Goal: Information Seeking & Learning: Learn about a topic

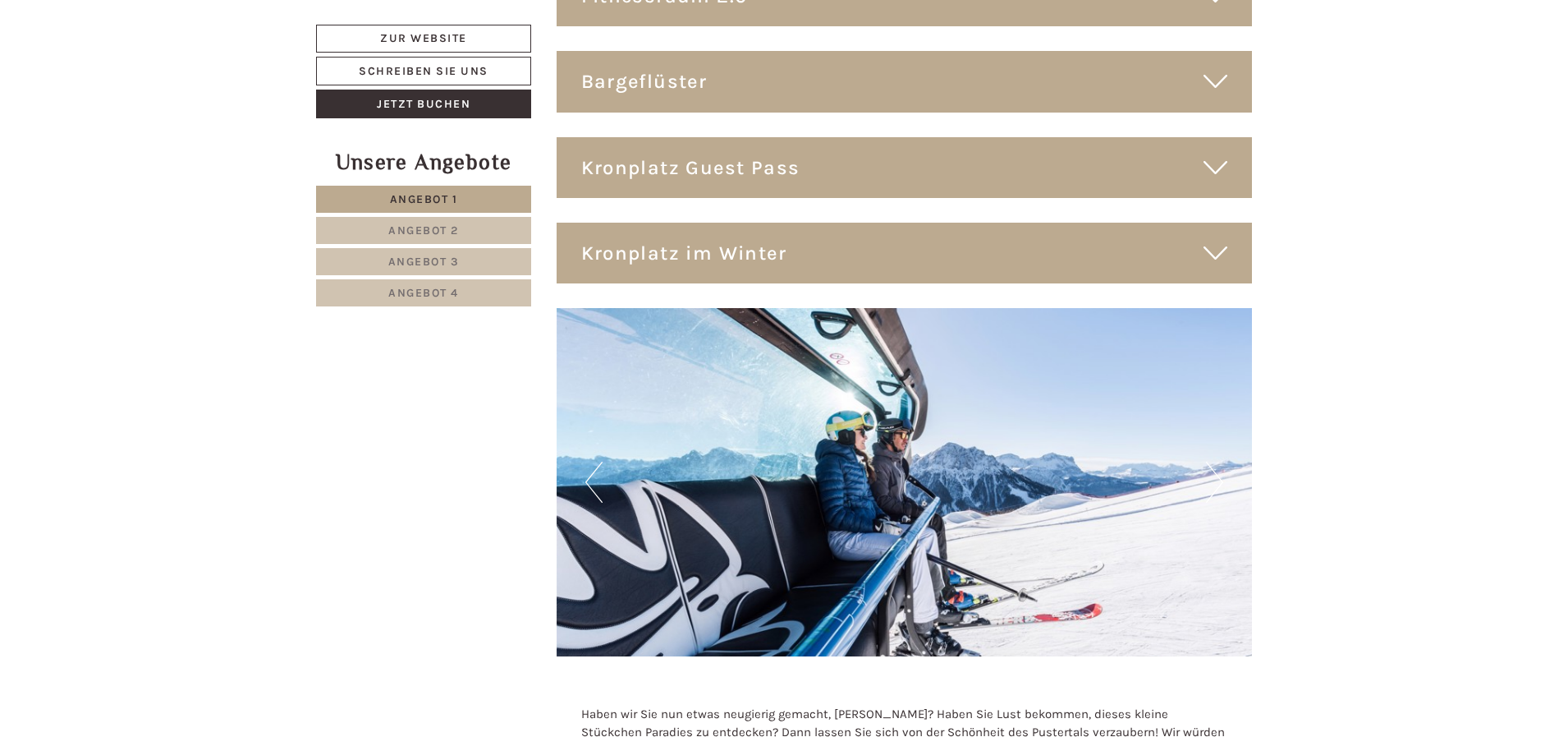
scroll to position [10098, 0]
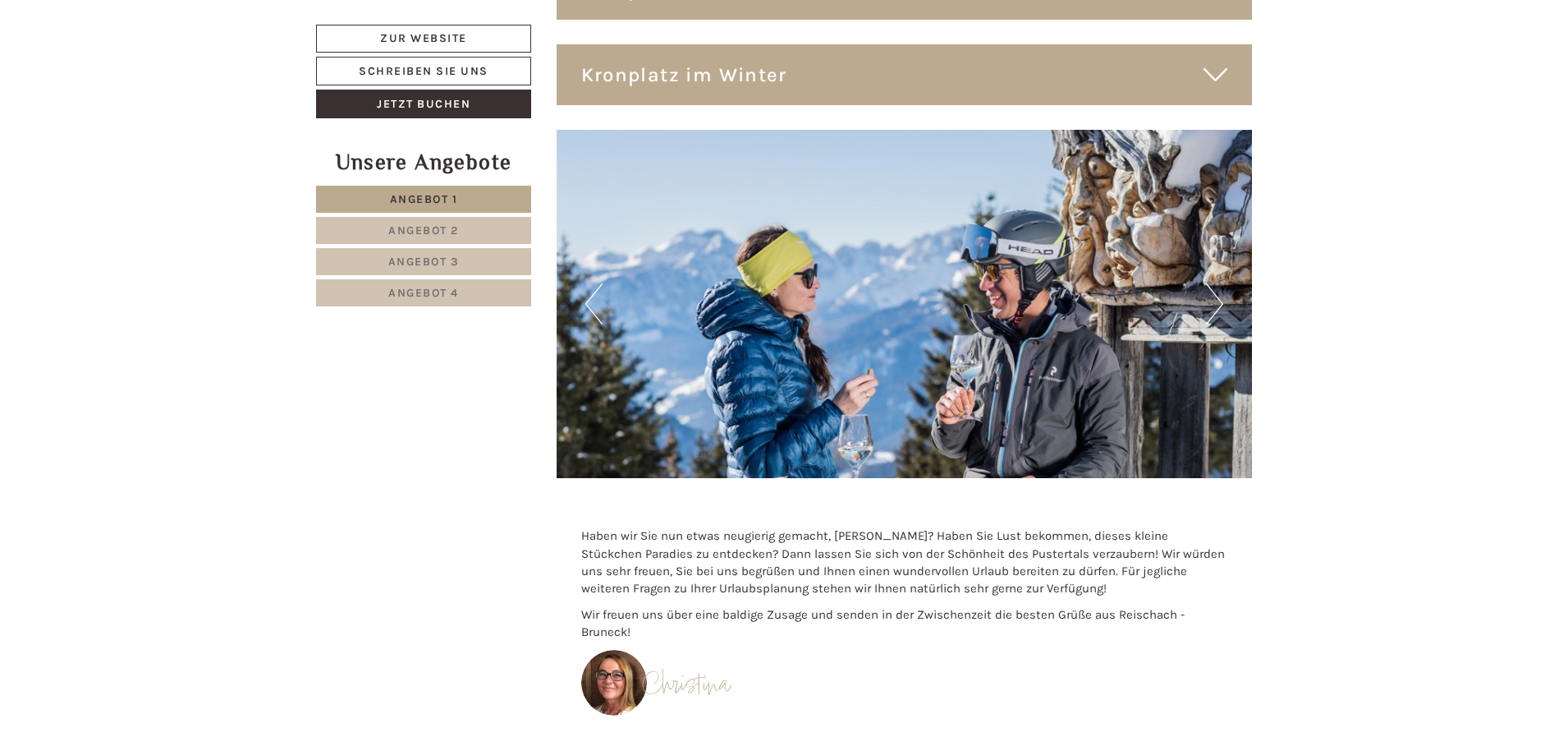
click at [389, 293] on span "Angebot 4" at bounding box center [423, 293] width 70 height 14
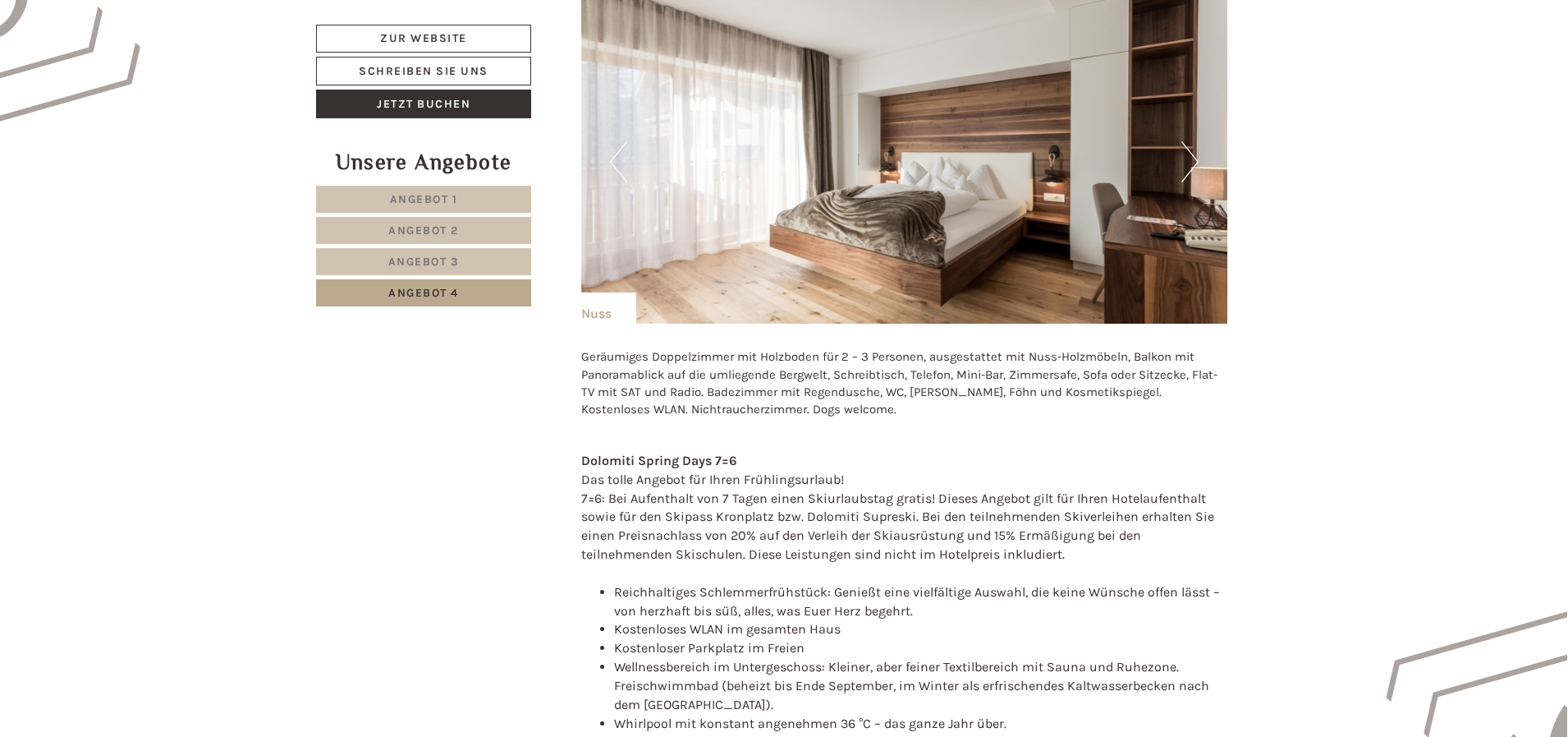
scroll to position [1213, 0]
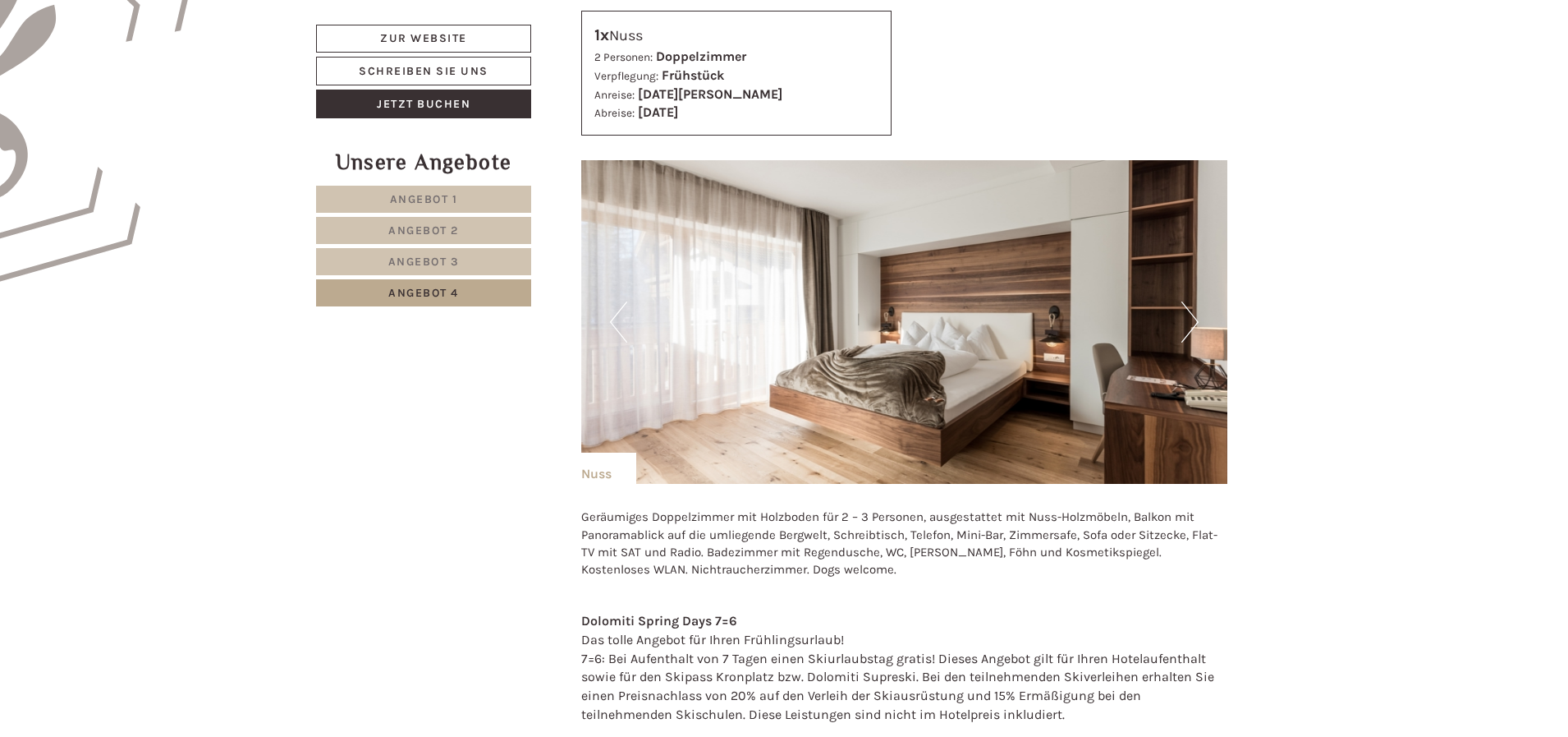
click at [1185, 316] on button "Next" at bounding box center [1189, 322] width 17 height 41
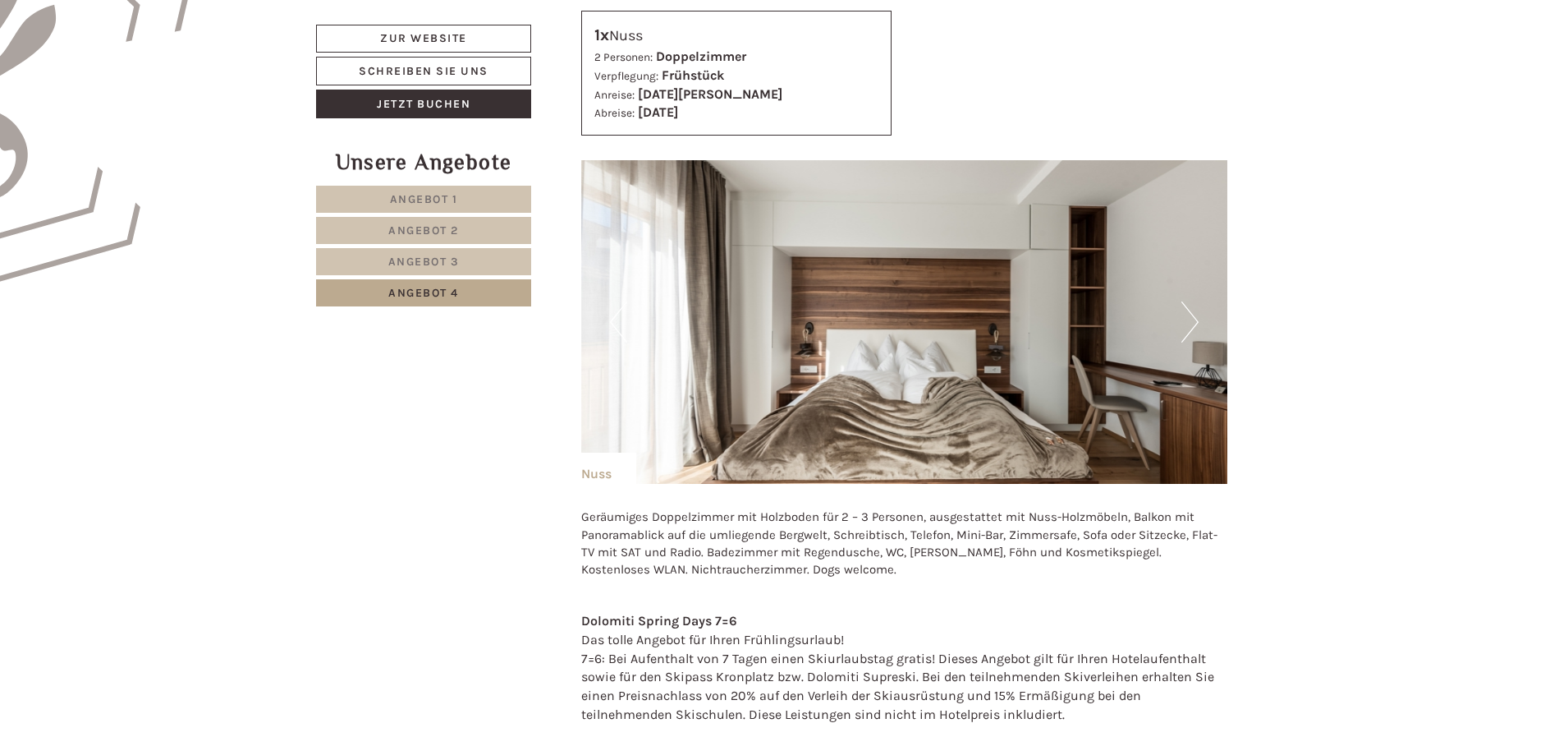
click at [1185, 317] on button "Next" at bounding box center [1189, 322] width 17 height 41
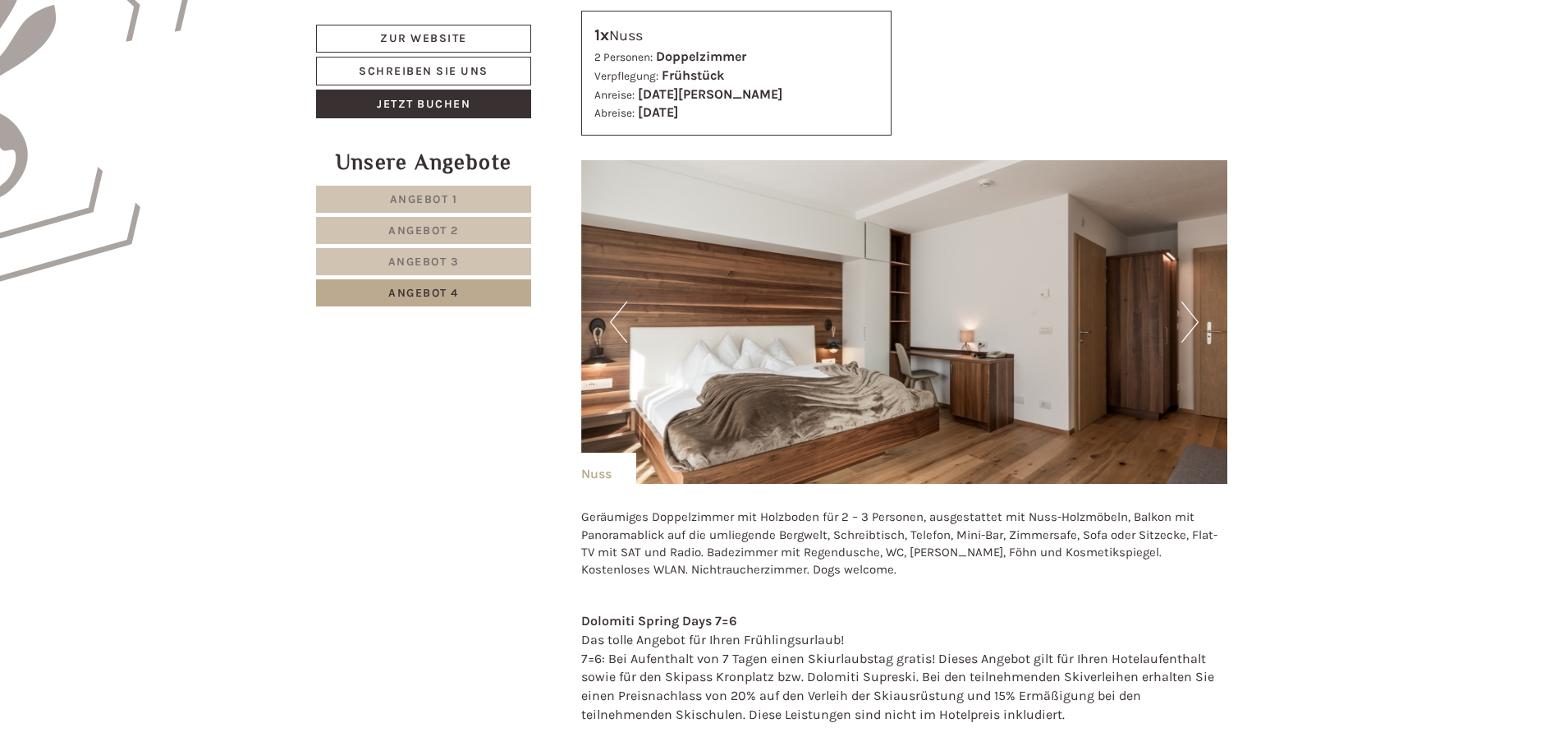
click at [1185, 317] on button "Next" at bounding box center [1189, 322] width 17 height 41
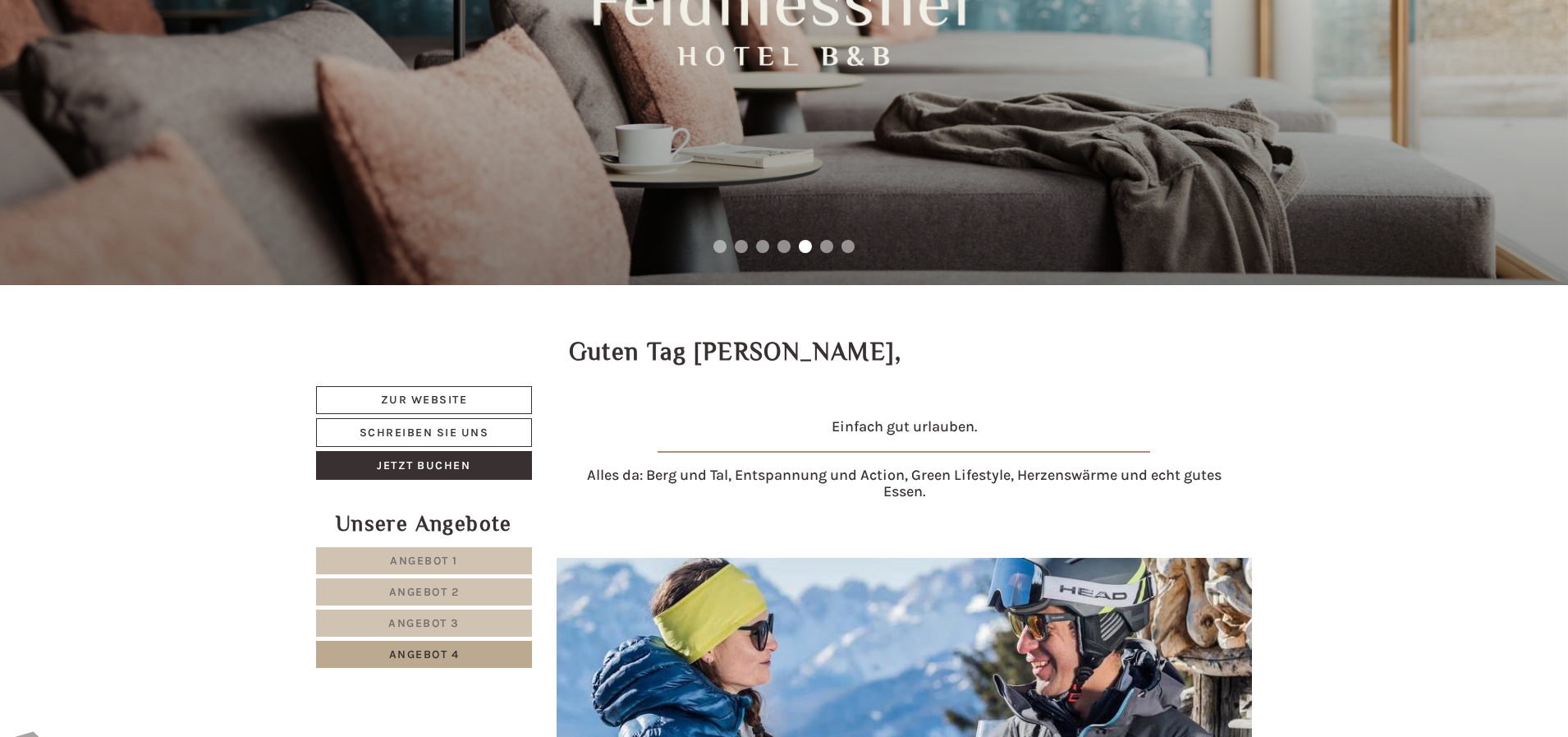
scroll to position [492, 0]
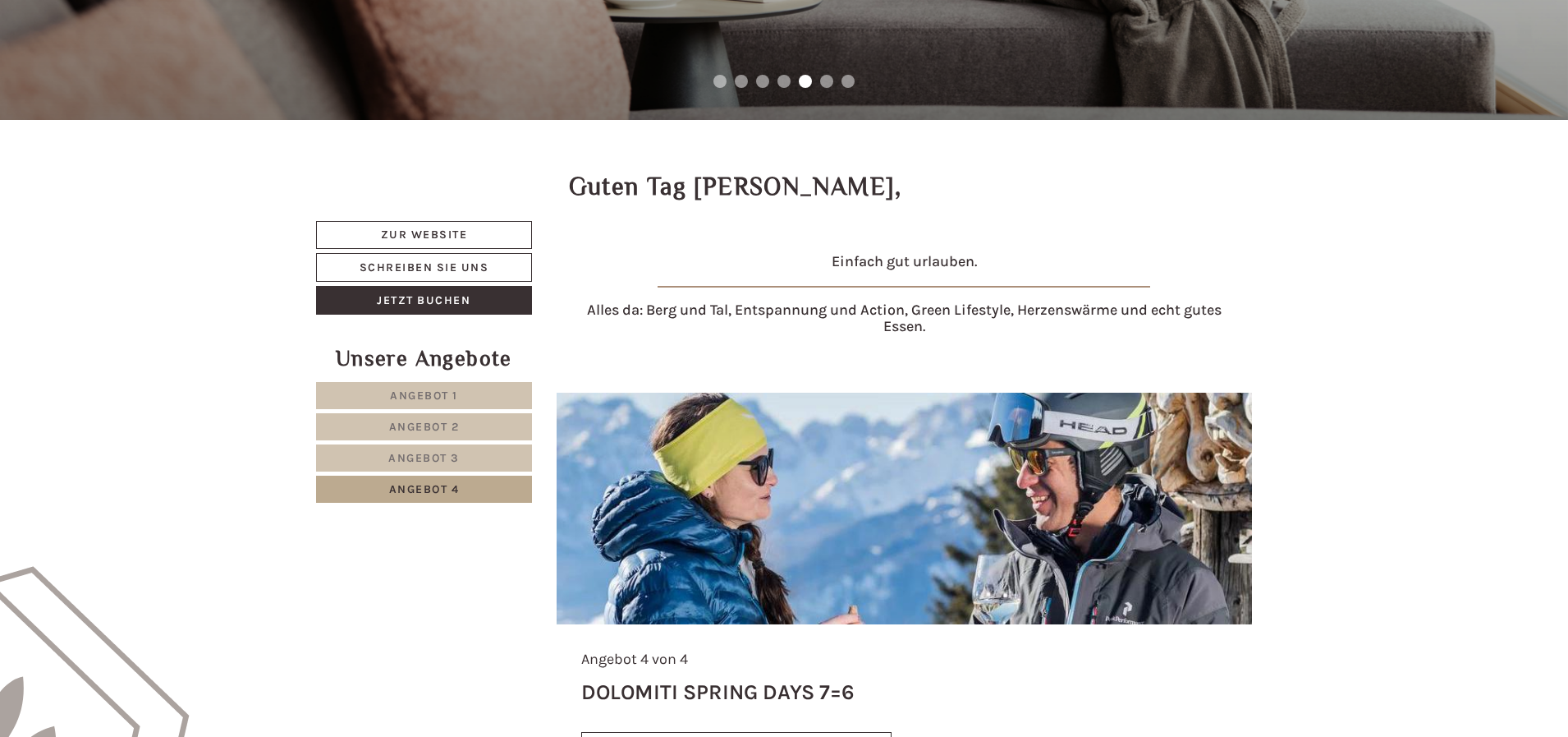
click at [439, 396] on span "Angebot 1" at bounding box center [424, 395] width 68 height 14
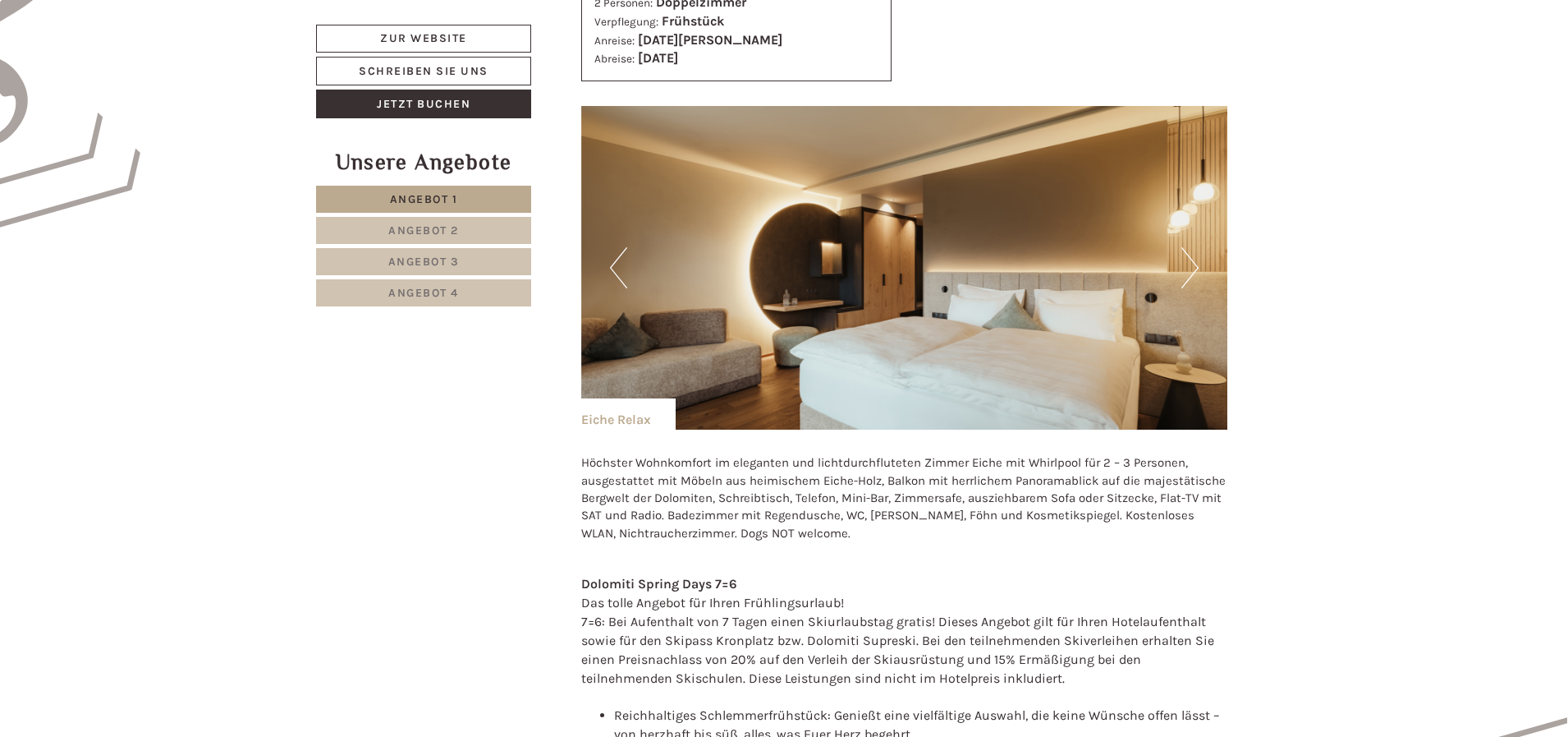
scroll to position [1377, 0]
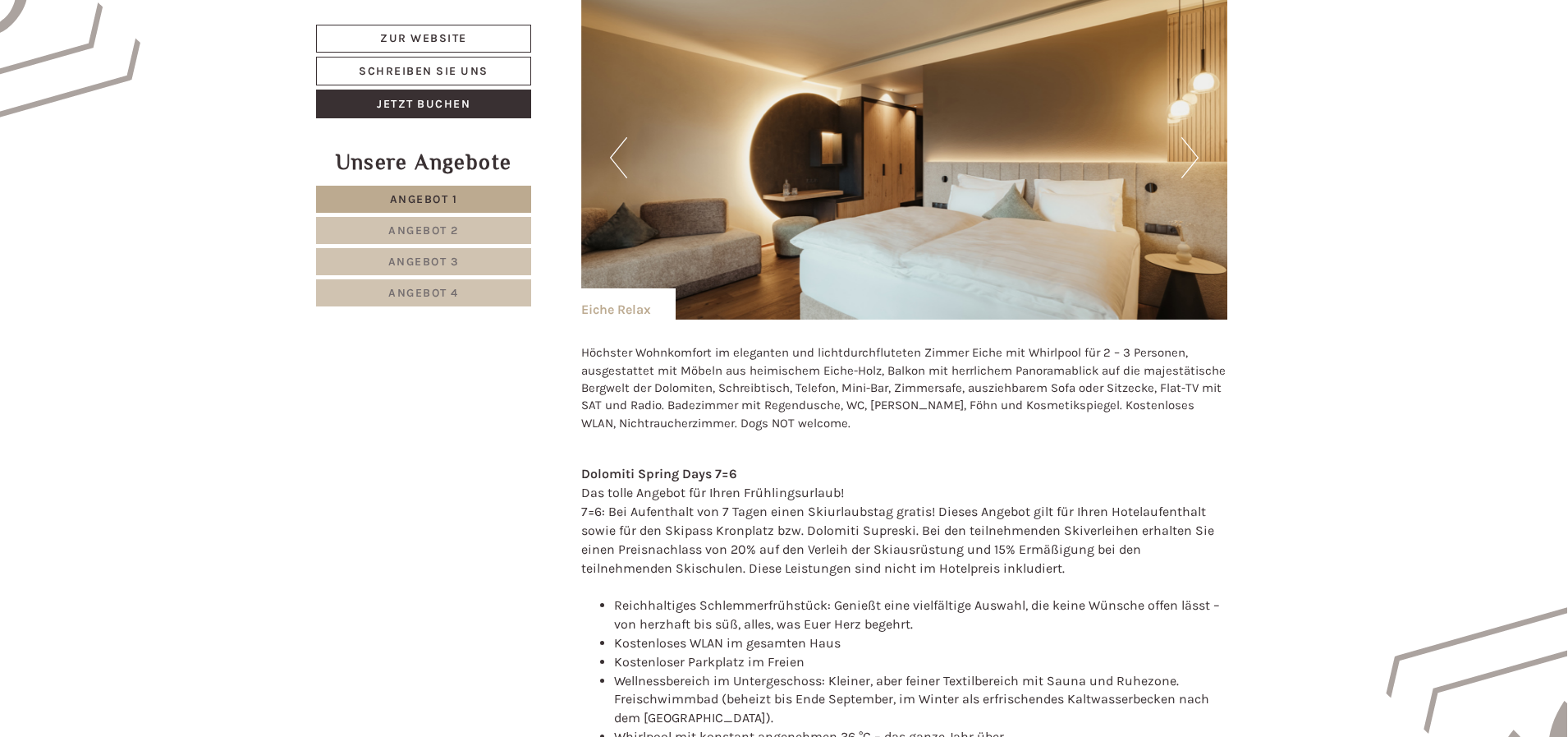
click at [1175, 154] on img at bounding box center [904, 158] width 647 height 323
click at [1197, 160] on button "Next" at bounding box center [1189, 158] width 17 height 41
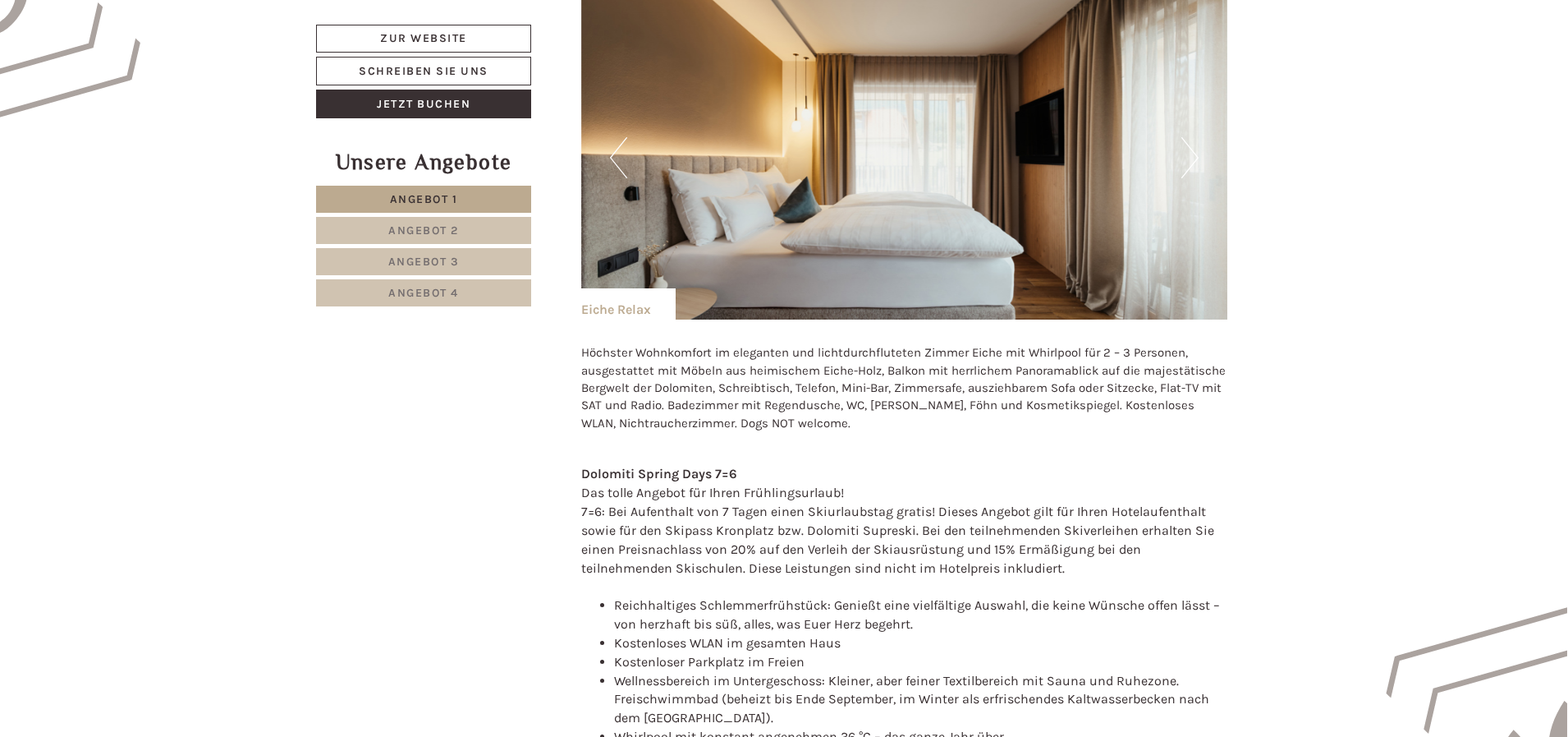
click at [1197, 160] on button "Next" at bounding box center [1189, 158] width 17 height 41
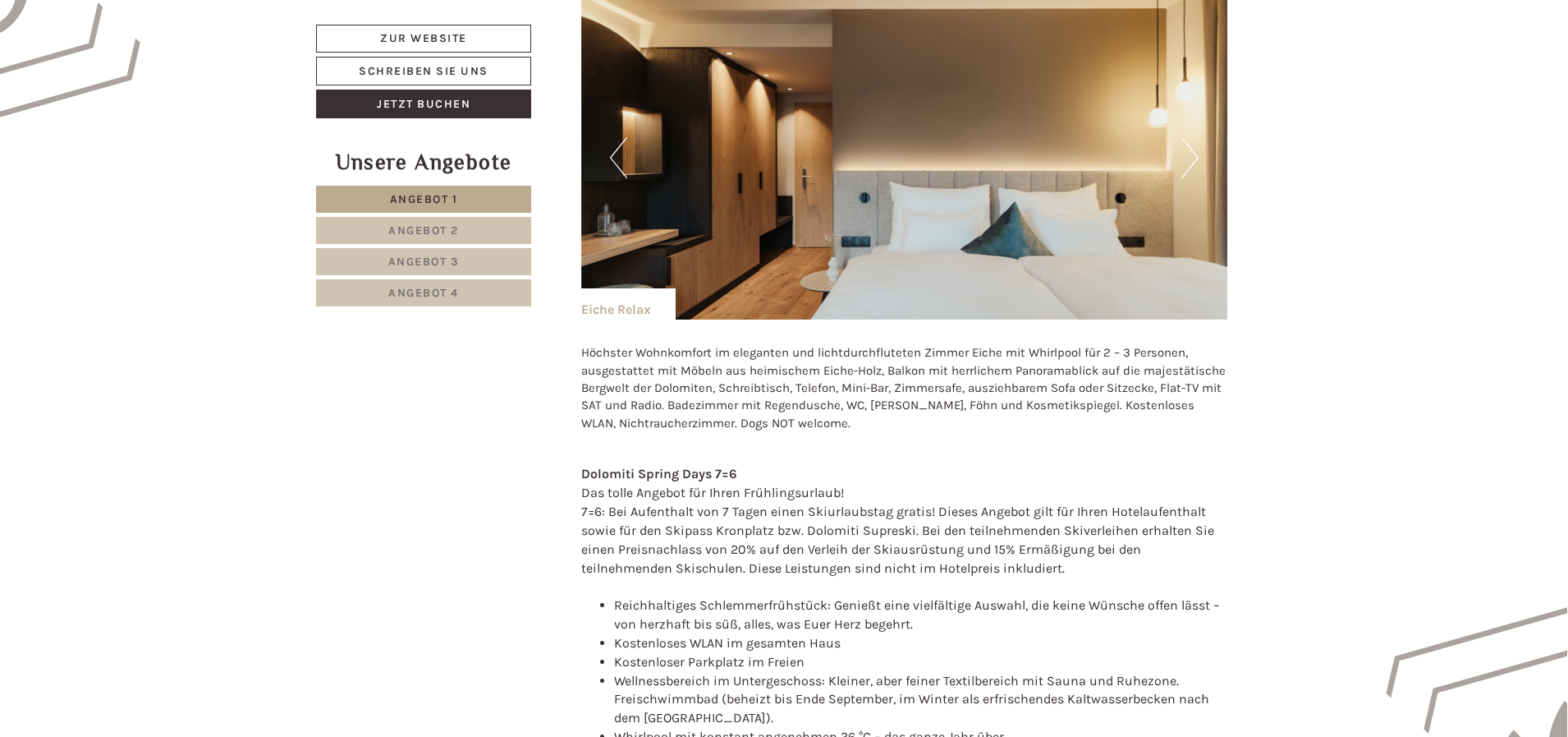
click at [1197, 160] on button "Next" at bounding box center [1189, 158] width 17 height 41
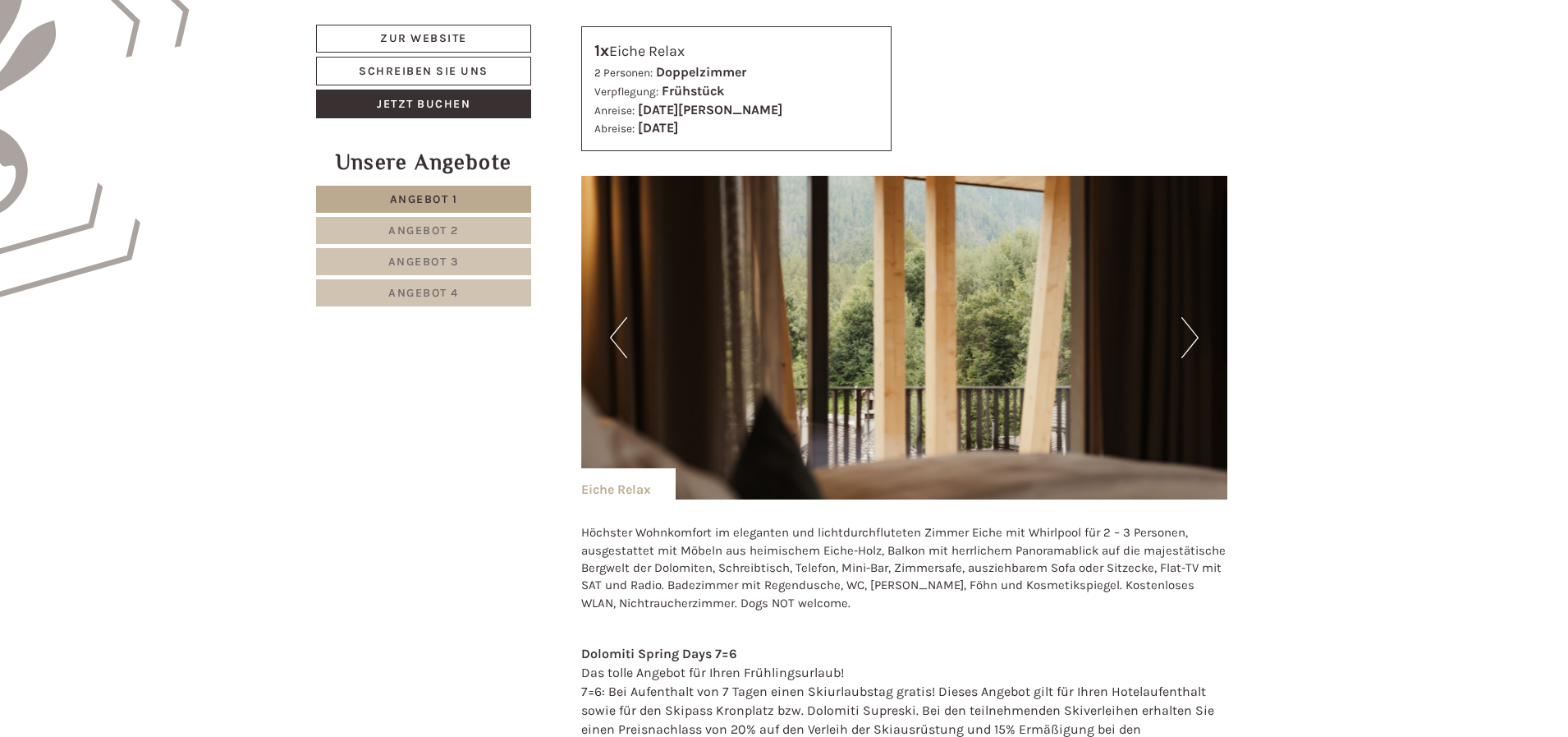
scroll to position [1049, 0]
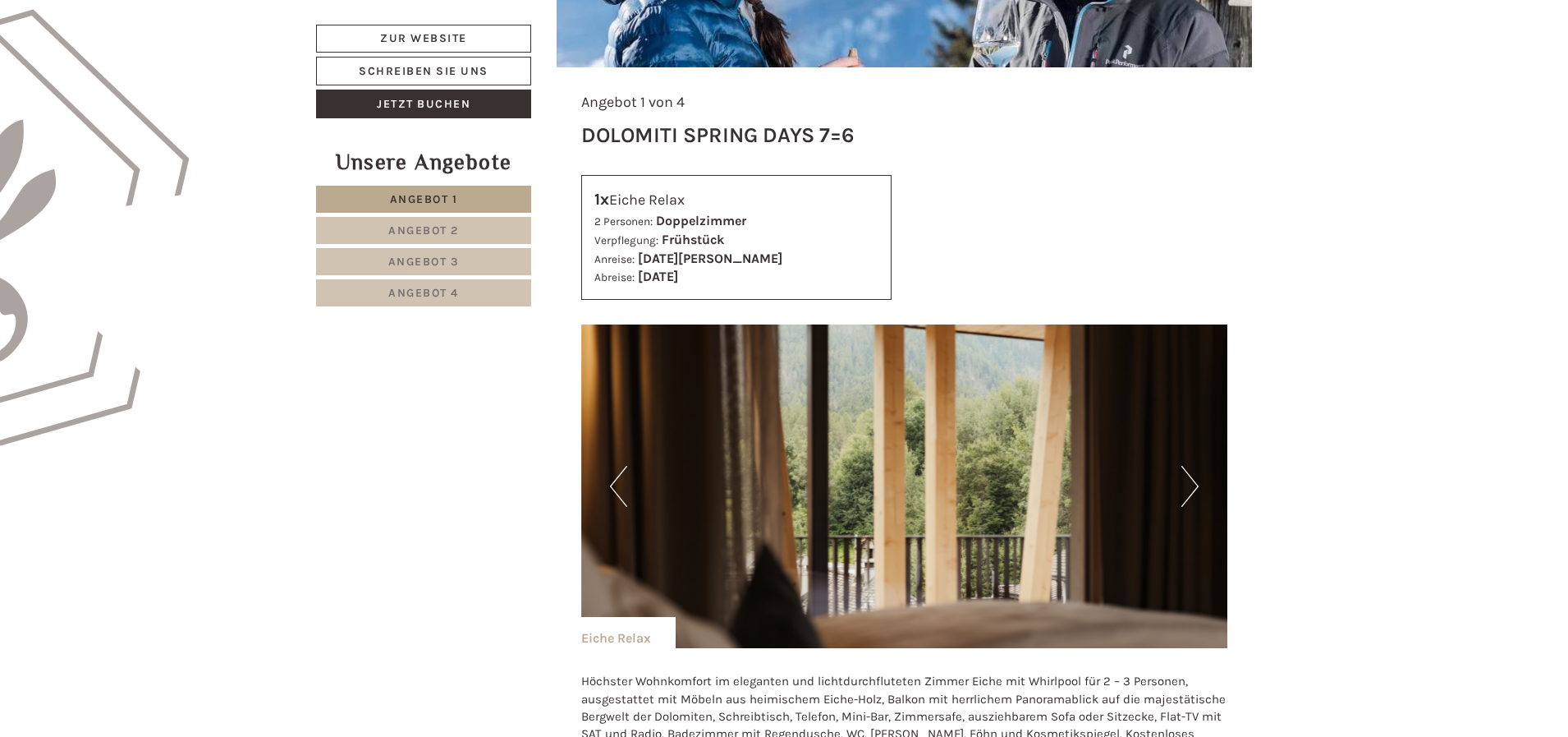
click at [1188, 481] on button "Next" at bounding box center [1189, 487] width 17 height 41
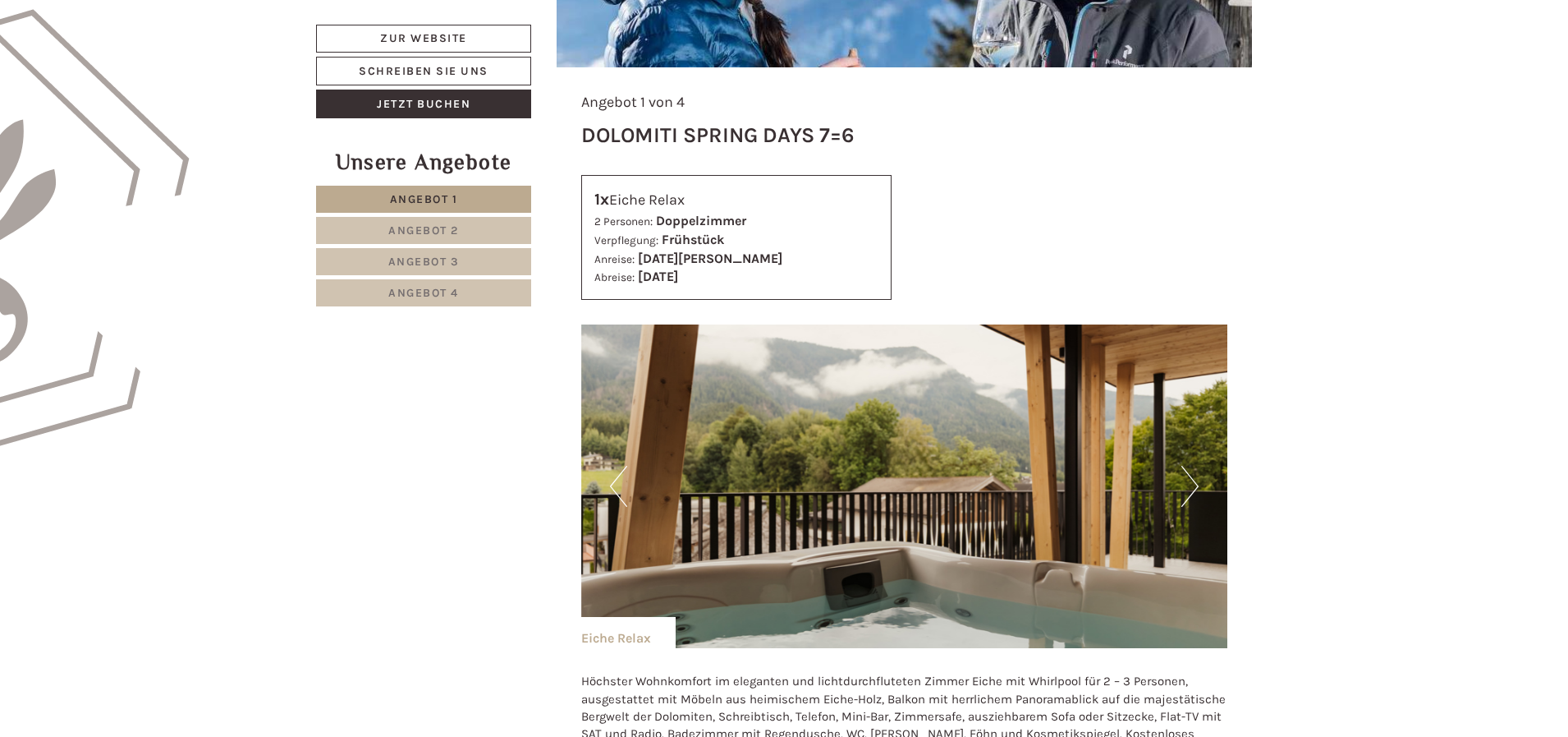
click at [1188, 479] on button "Next" at bounding box center [1189, 487] width 17 height 41
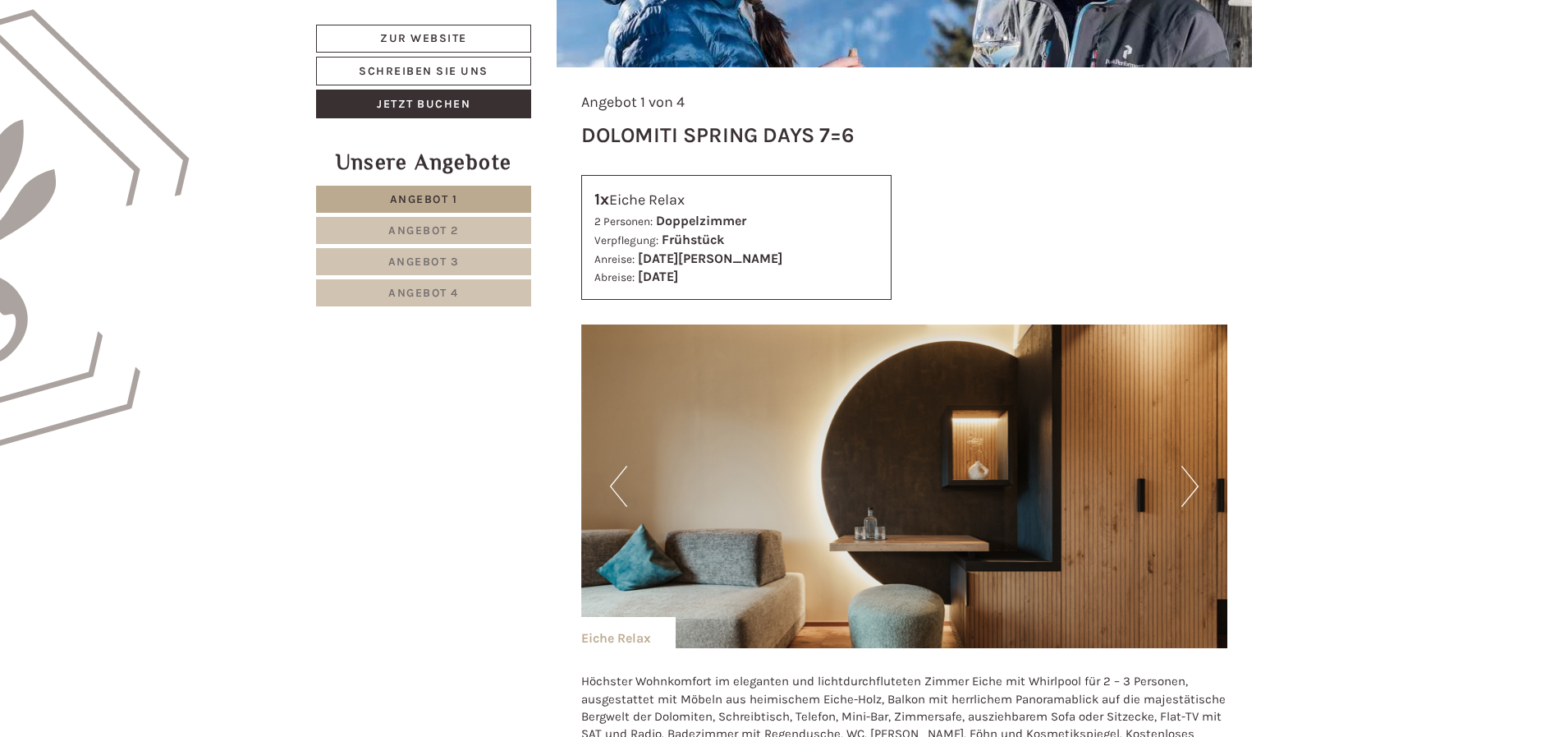
click at [1188, 479] on button "Next" at bounding box center [1189, 487] width 17 height 41
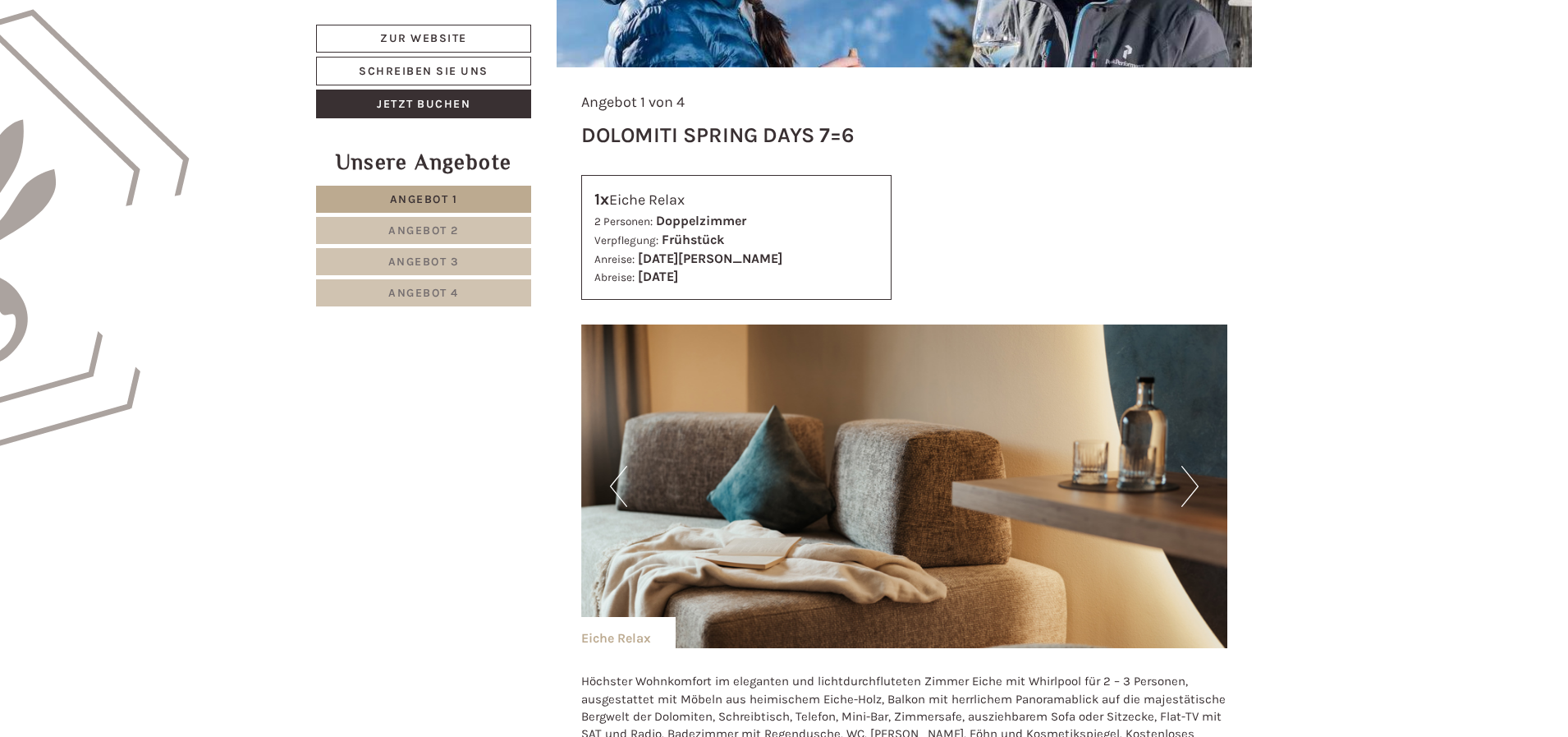
click at [1188, 479] on button "Next" at bounding box center [1189, 487] width 17 height 41
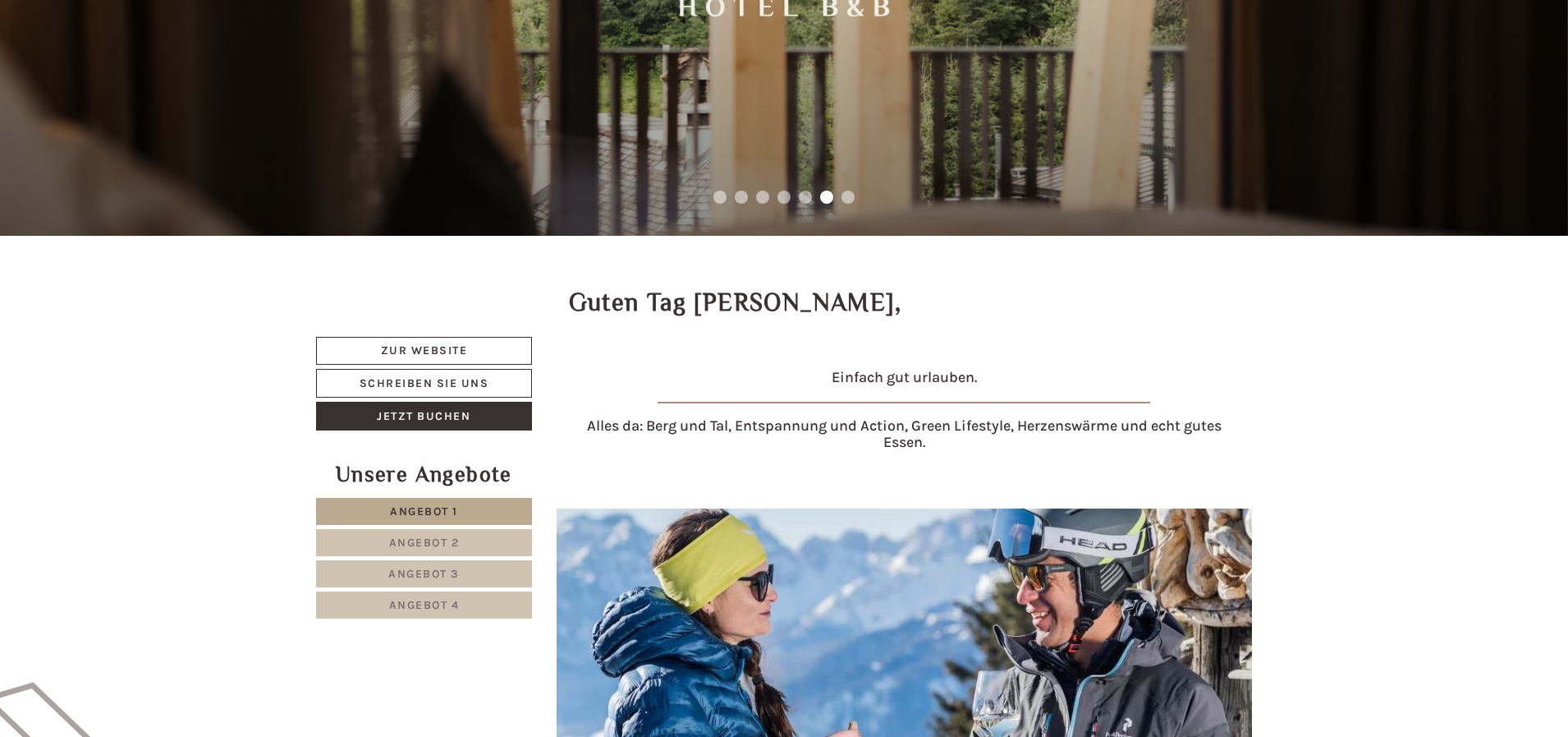
scroll to position [247, 0]
